Goal: Task Accomplishment & Management: Manage account settings

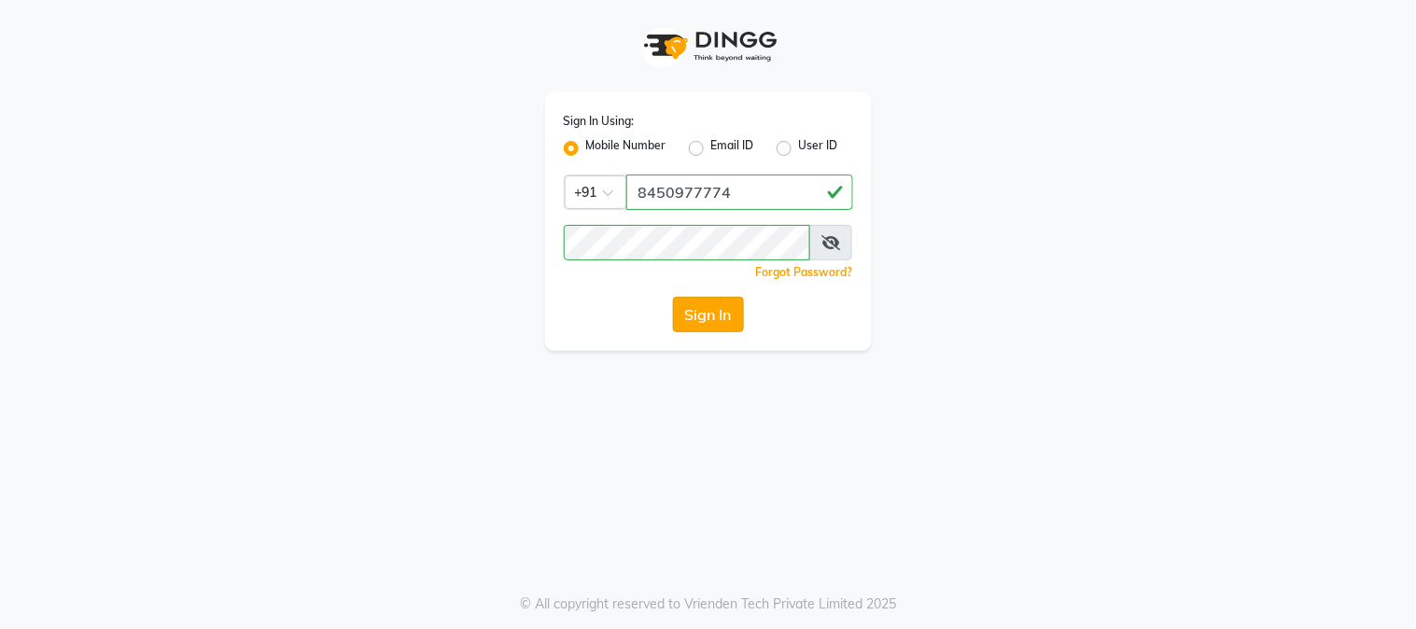
click at [705, 310] on button "Sign In" at bounding box center [708, 314] width 71 height 35
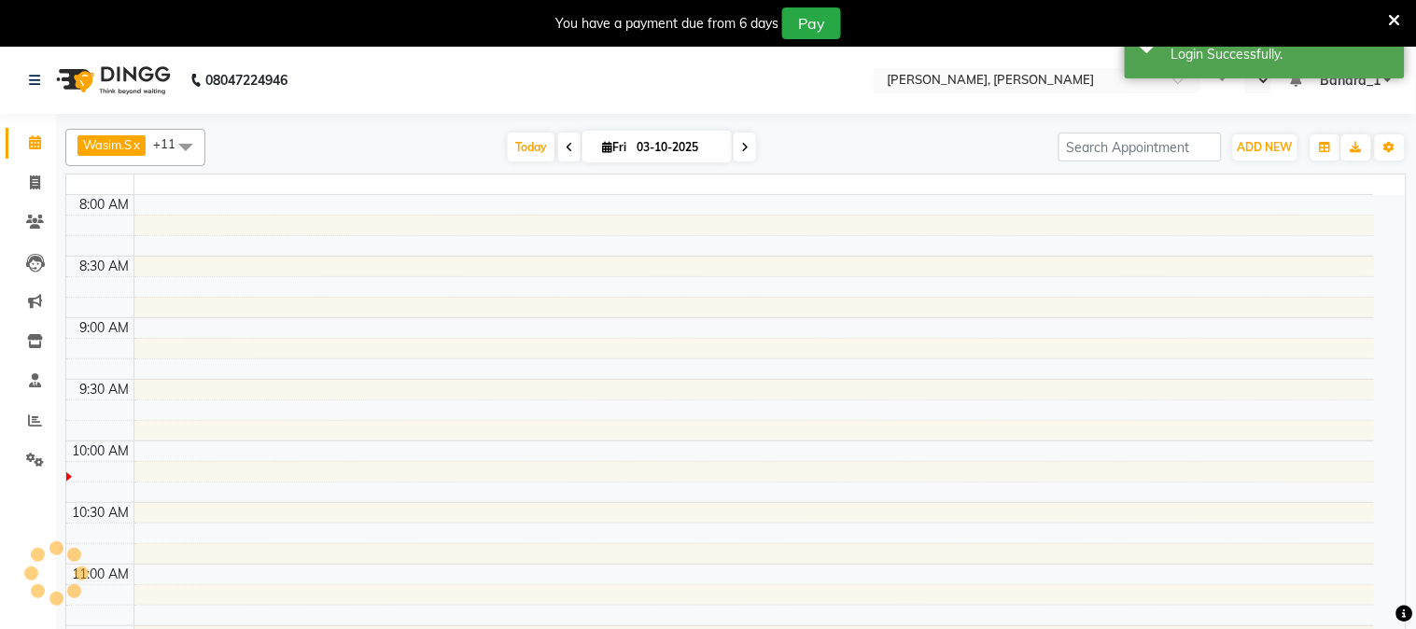
select select "en"
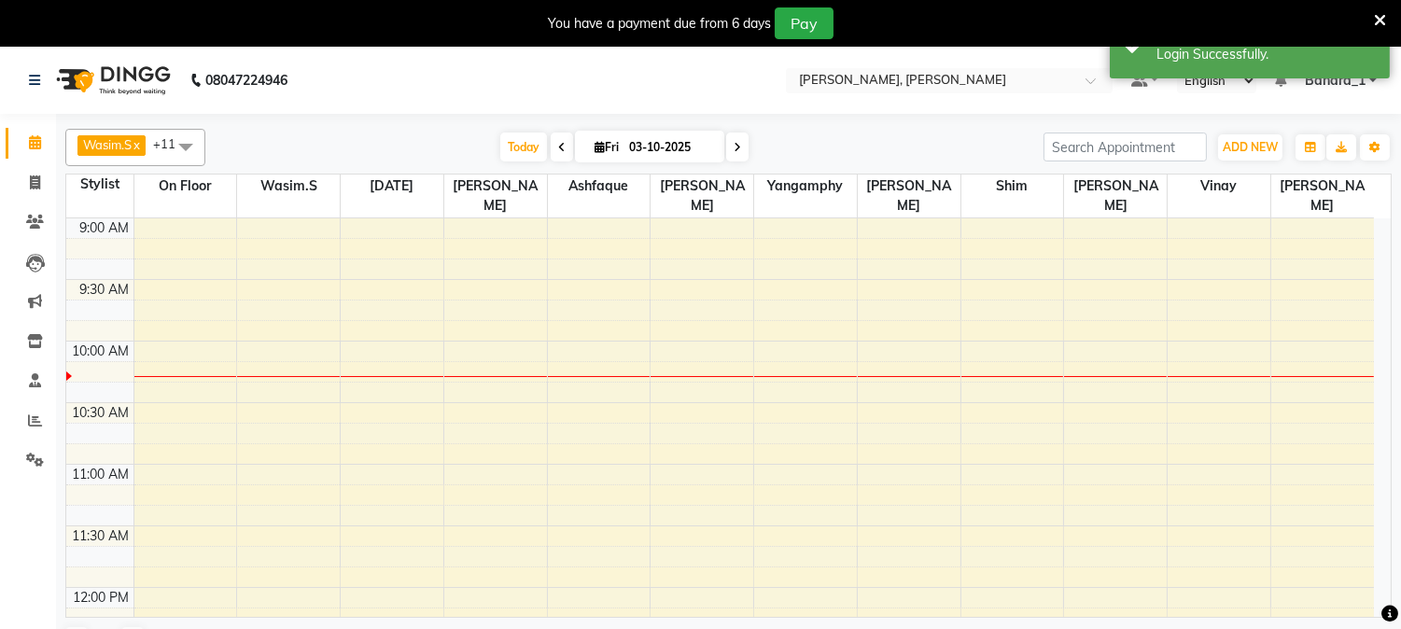
click at [29, 149] on icon at bounding box center [35, 142] width 12 height 14
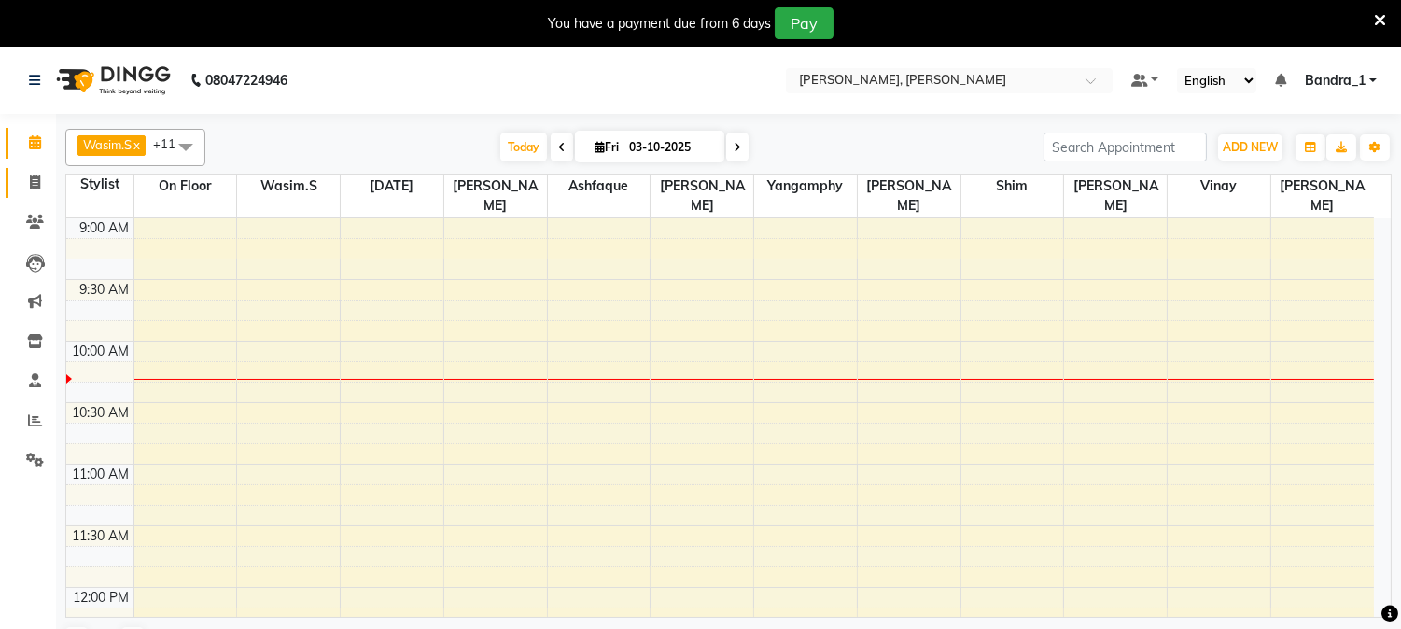
click at [28, 169] on link "Invoice" at bounding box center [28, 183] width 45 height 31
select select "service"
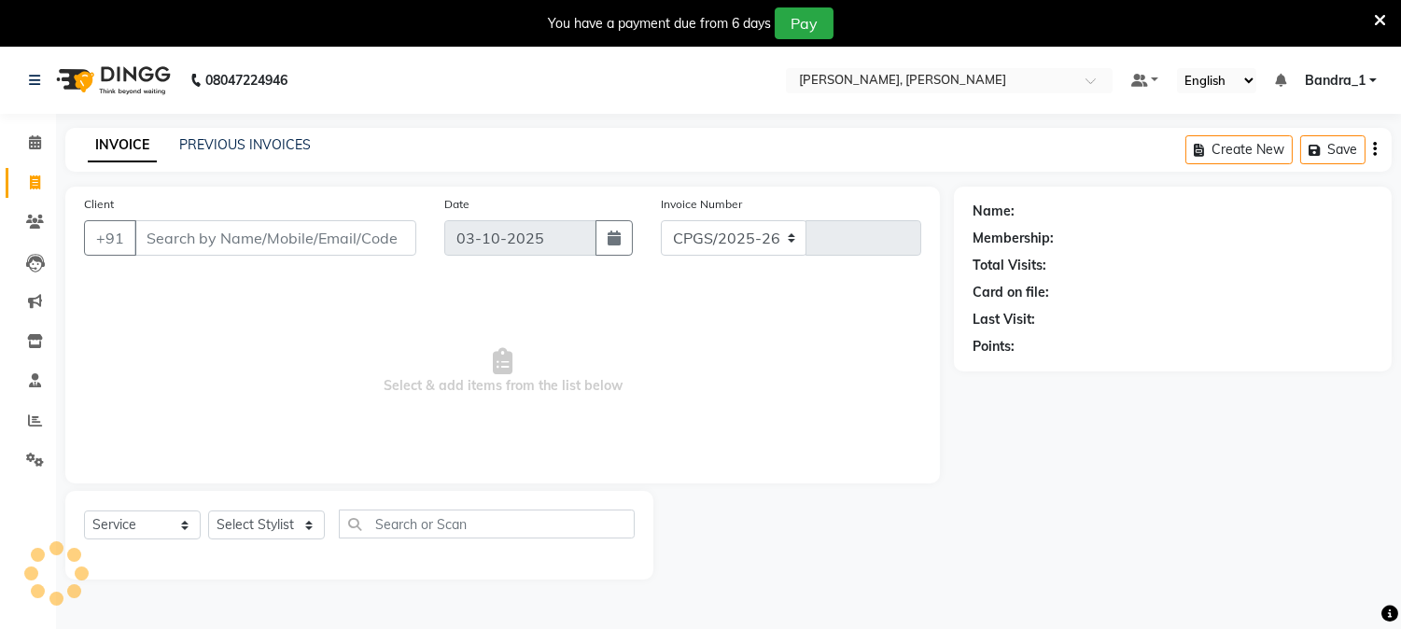
select select "7997"
type input "1429"
click at [235, 232] on input "Client" at bounding box center [275, 237] width 282 height 35
click at [35, 220] on icon at bounding box center [35, 222] width 18 height 14
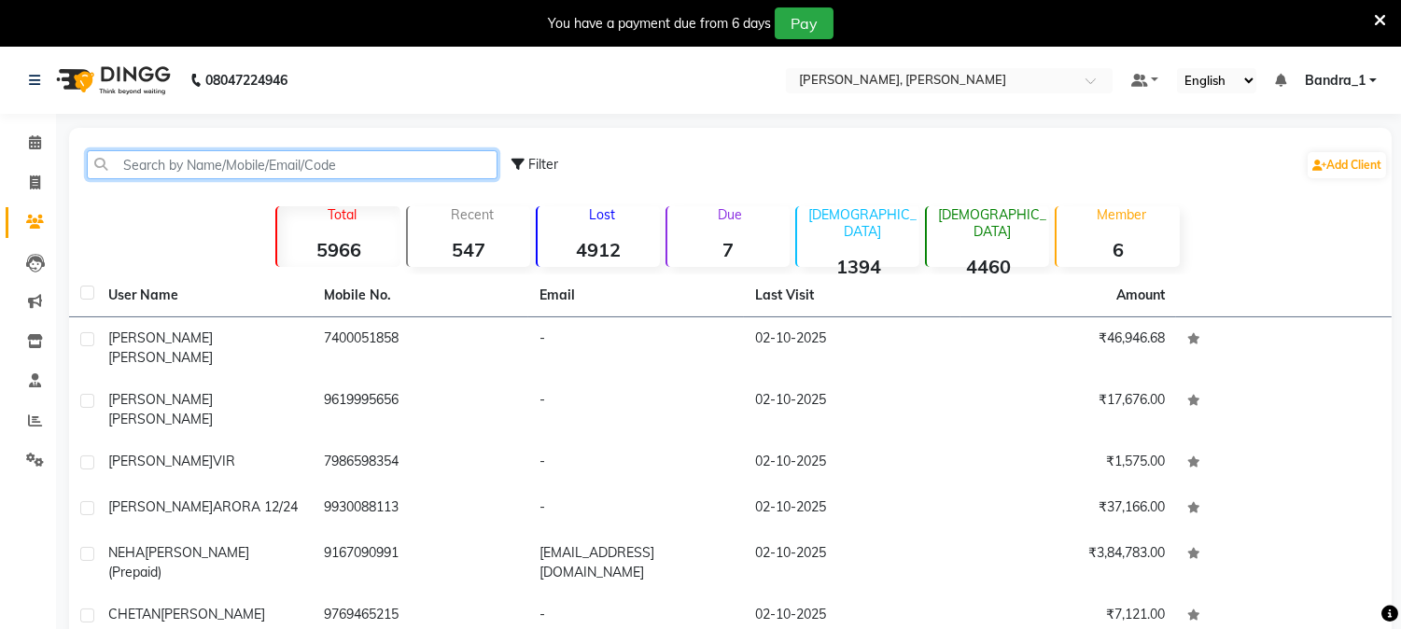
click at [232, 162] on input "text" at bounding box center [292, 164] width 411 height 29
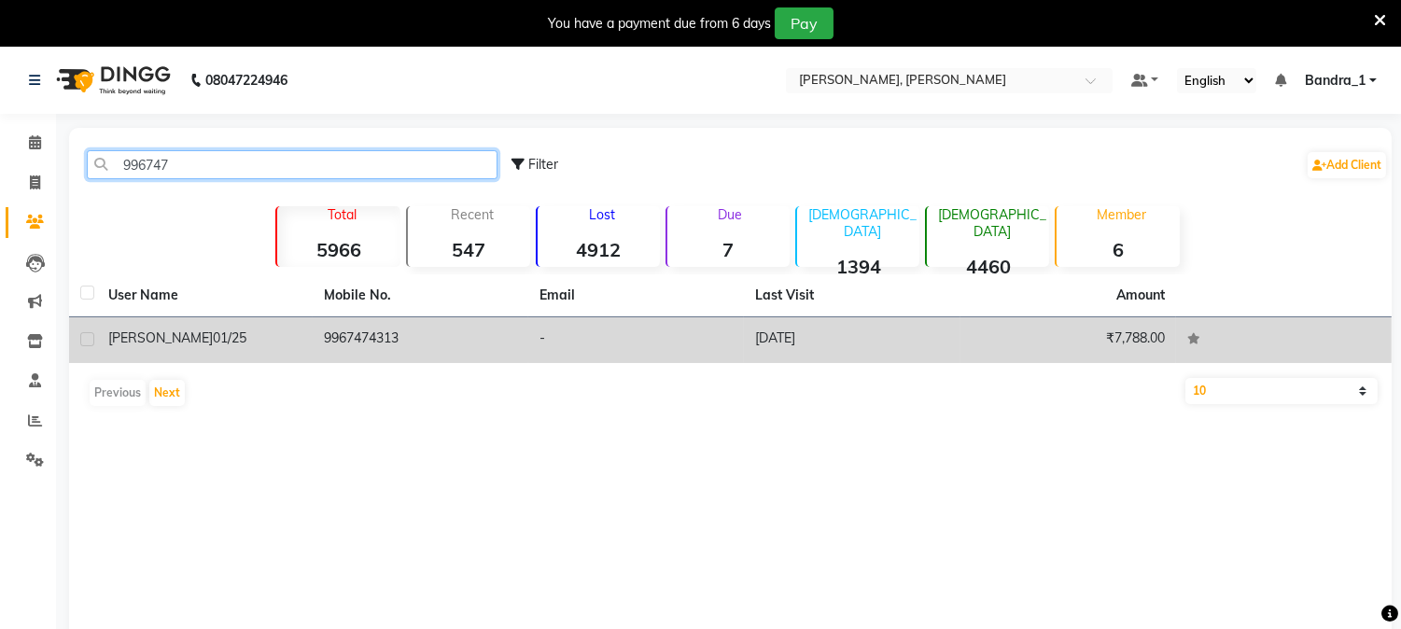
type input "996747"
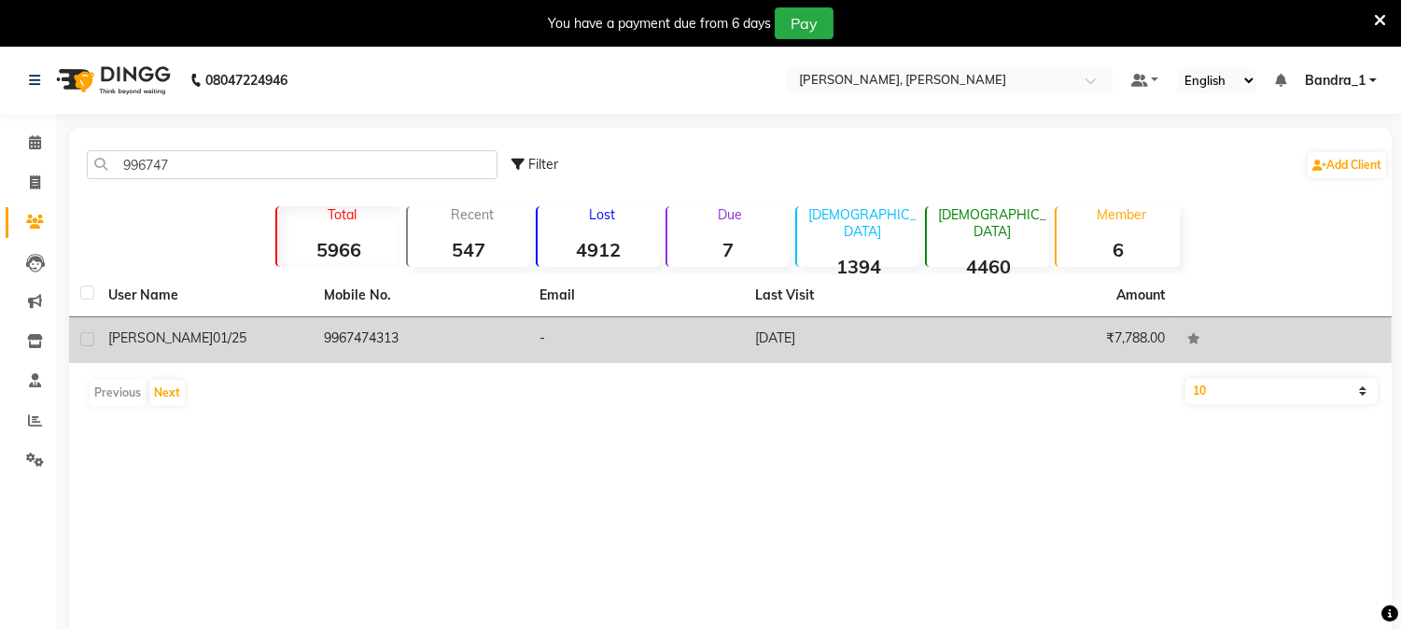
click at [323, 330] on td "9967474313" at bounding box center [421, 340] width 216 height 46
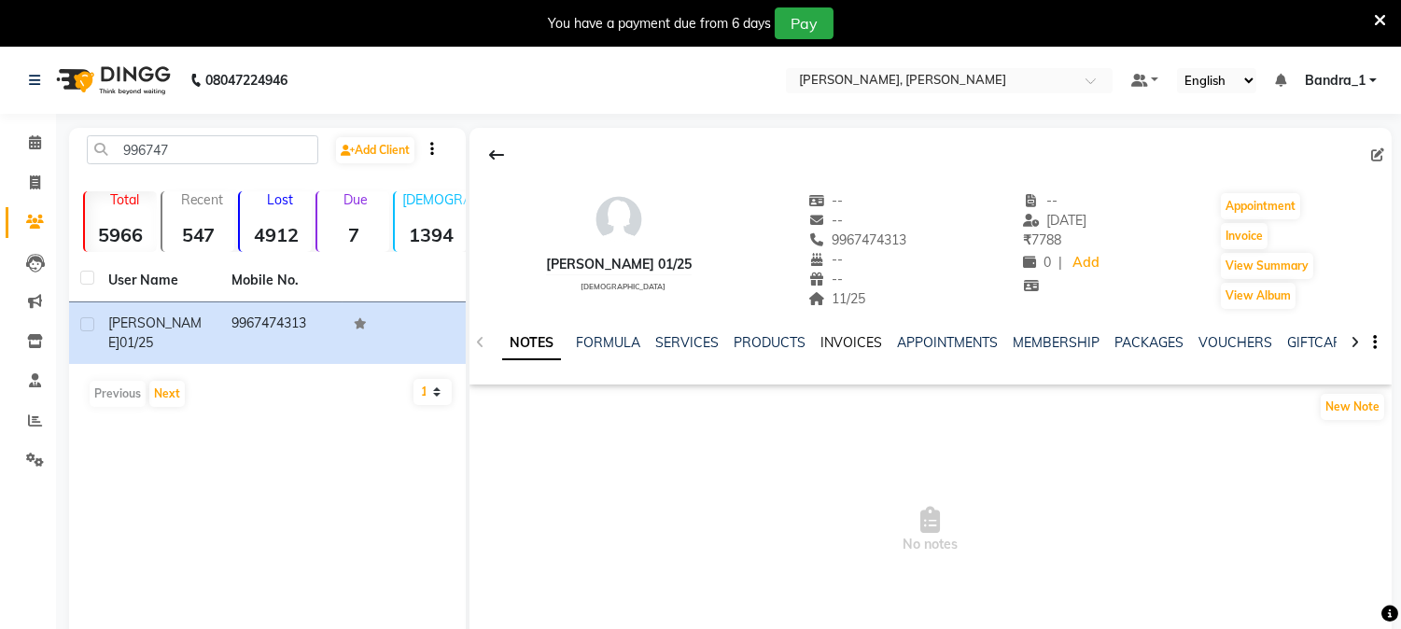
click at [843, 341] on link "INVOICES" at bounding box center [852, 342] width 62 height 17
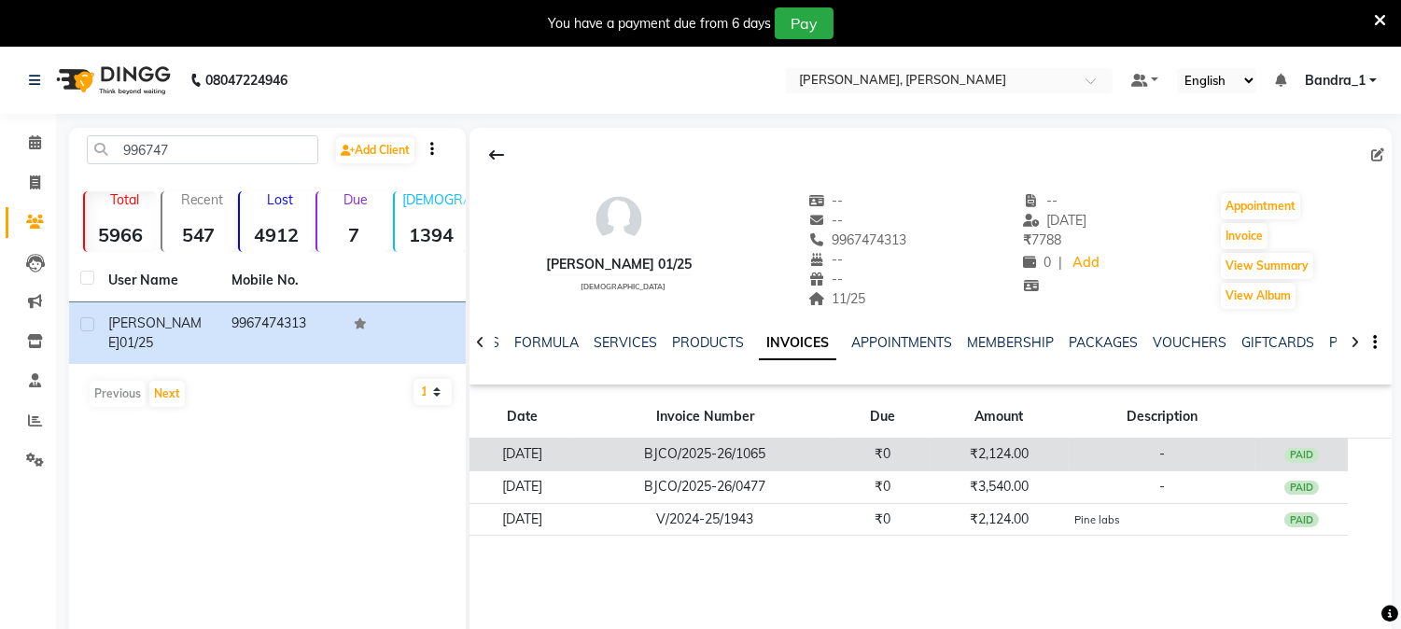
click at [1014, 451] on td "₹2,124.00" at bounding box center [999, 455] width 139 height 33
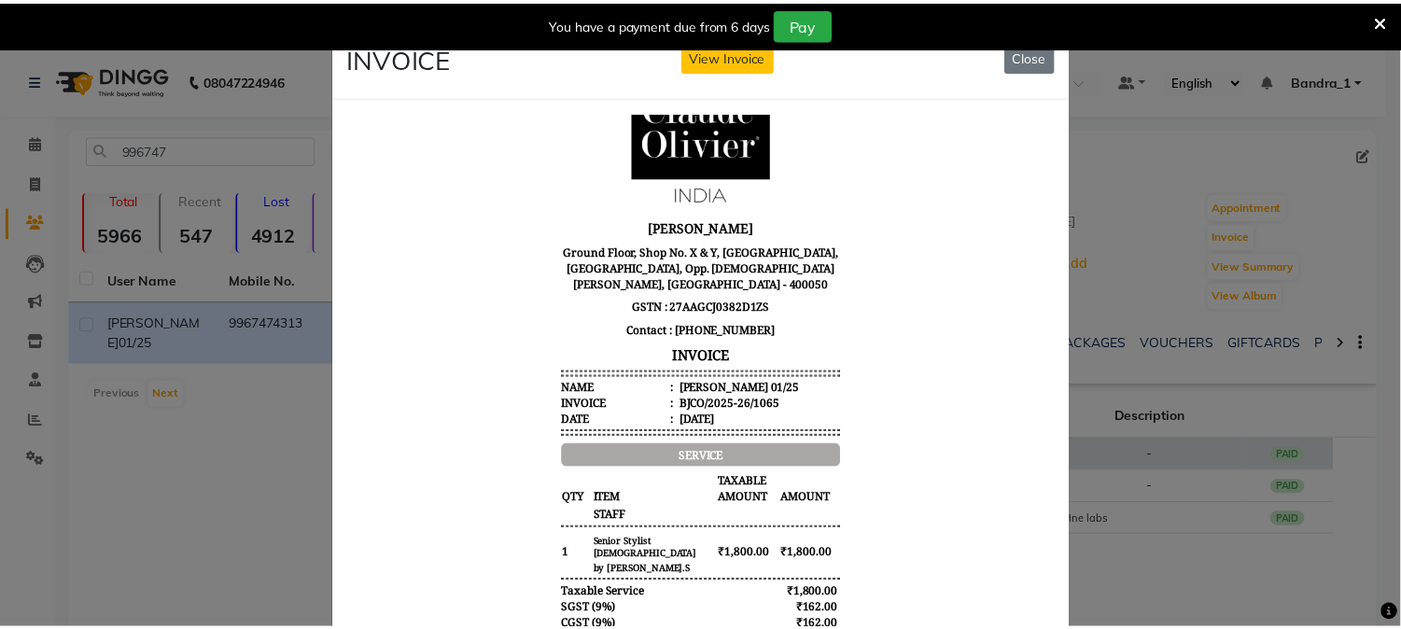
scroll to position [91, 0]
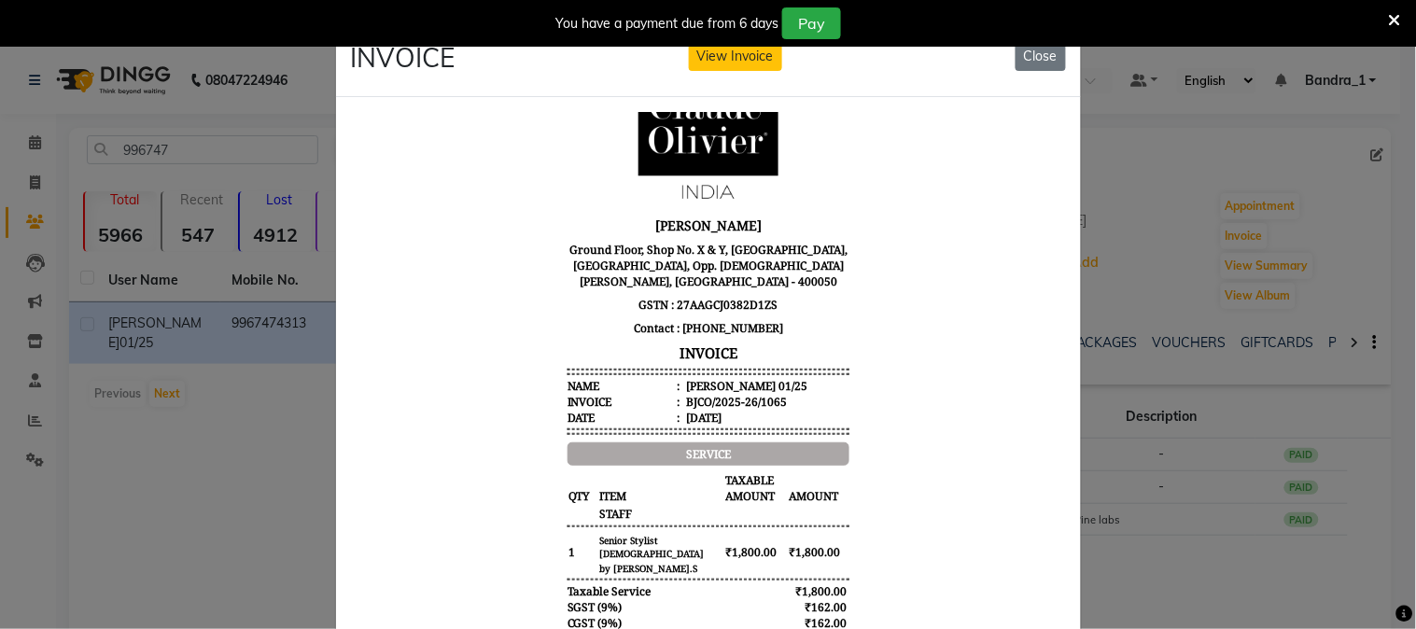
click at [1044, 44] on div "You have a payment due from 6 days Pay" at bounding box center [708, 23] width 1416 height 47
click at [1043, 70] on button "Close" at bounding box center [1041, 56] width 50 height 29
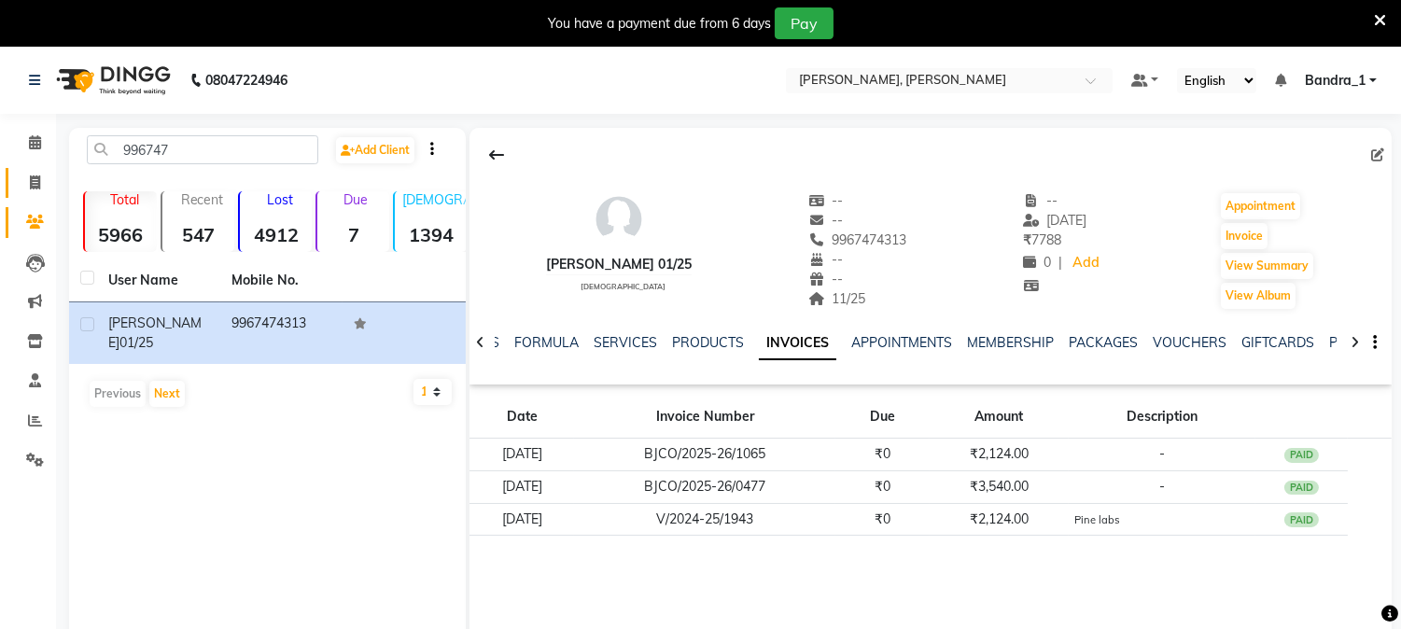
click at [34, 180] on icon at bounding box center [35, 183] width 10 height 14
select select "service"
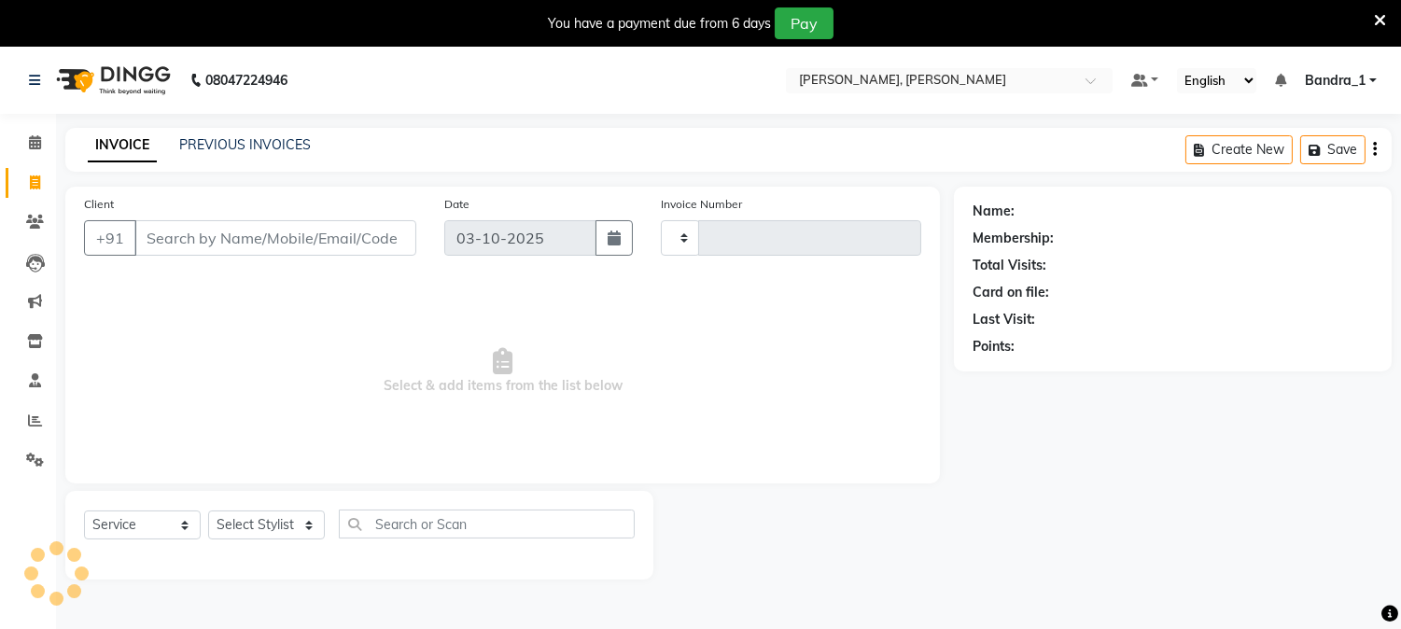
type input "1429"
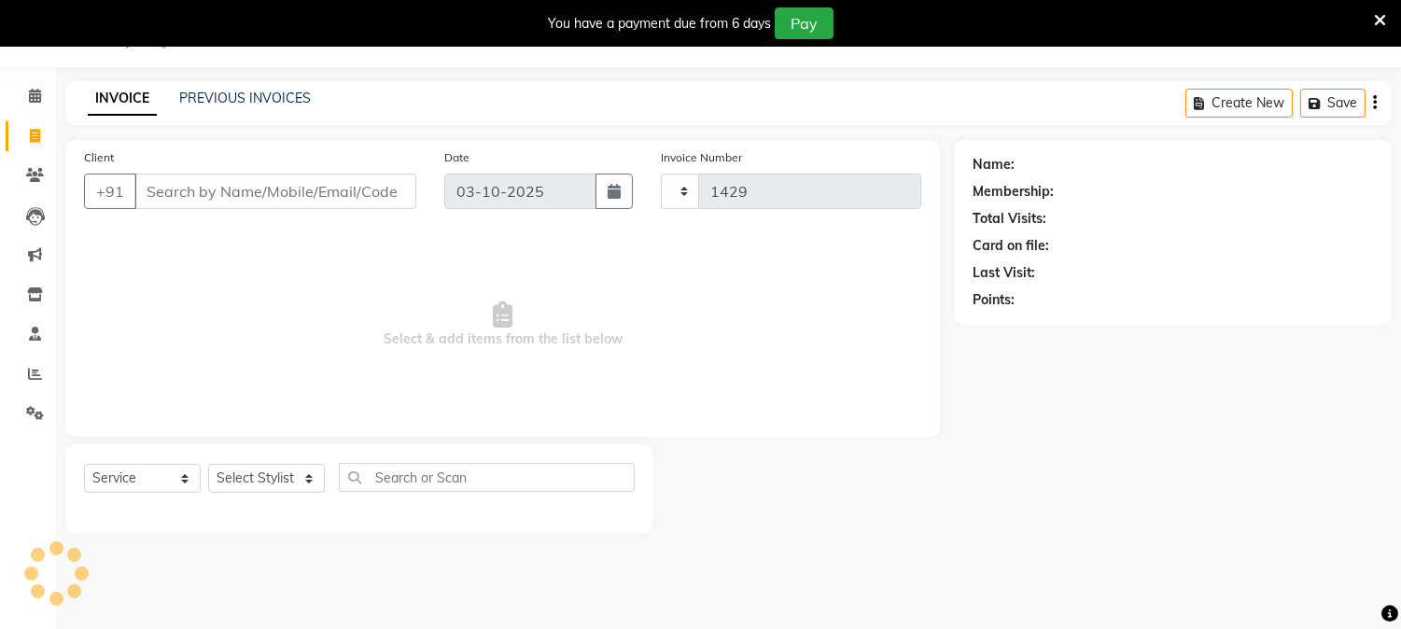
select select "7997"
